Goal: Find specific page/section: Find specific page/section

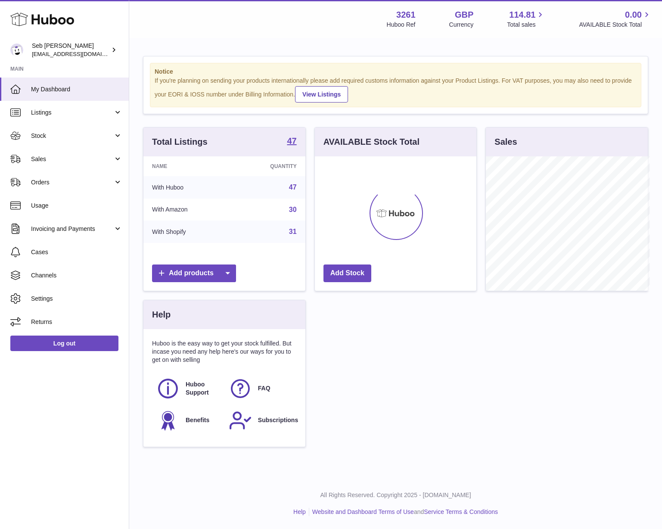
scroll to position [134, 161]
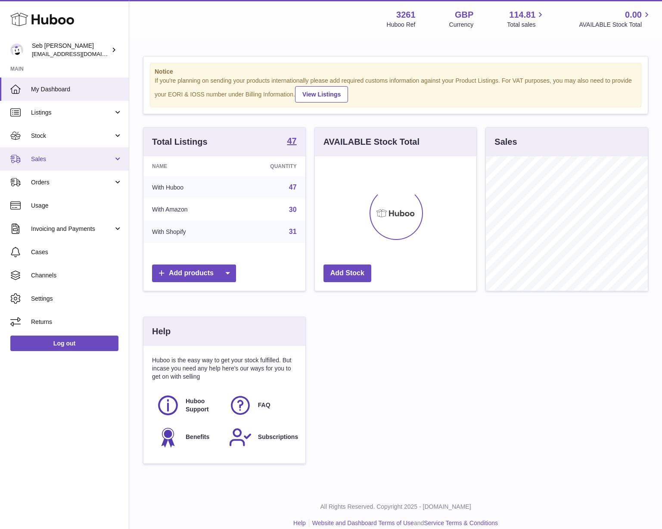
click at [94, 163] on link "Sales" at bounding box center [64, 158] width 129 height 23
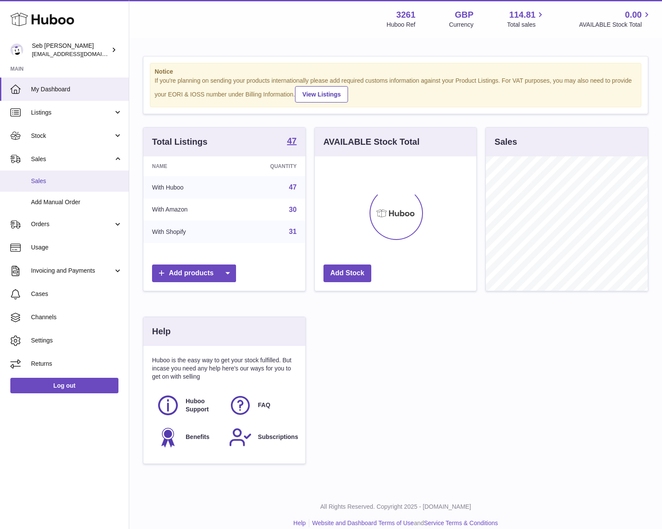
click at [90, 185] on link "Sales" at bounding box center [64, 181] width 129 height 21
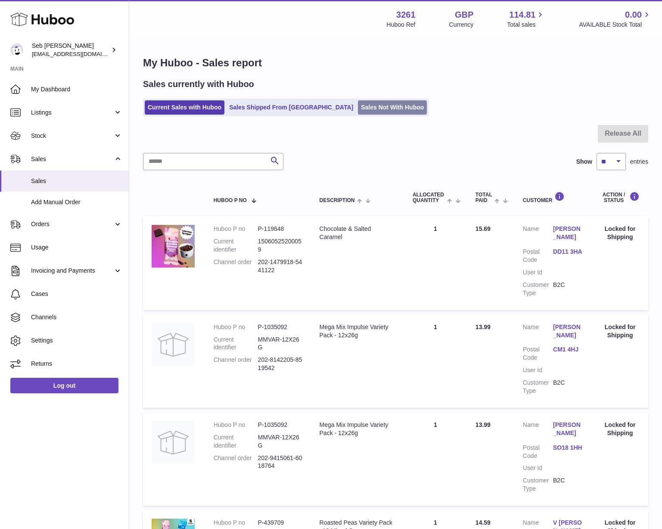
click at [358, 114] on link "Sales Not With Huboo" at bounding box center [392, 107] width 69 height 14
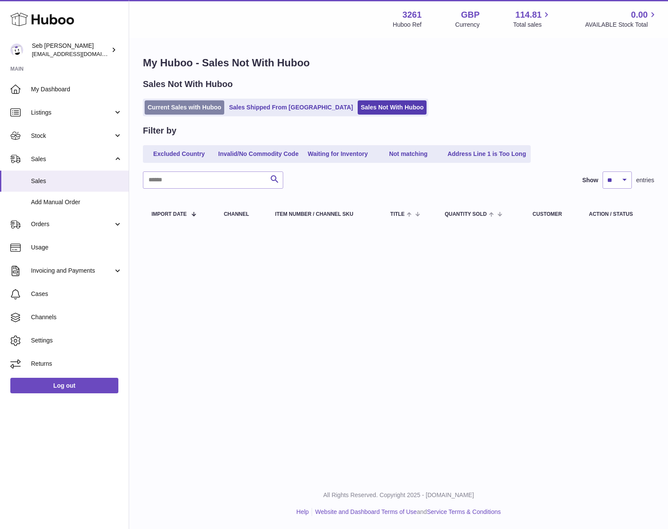
click at [199, 106] on link "Current Sales with Huboo" at bounding box center [185, 107] width 80 height 14
